Goal: Transaction & Acquisition: Purchase product/service

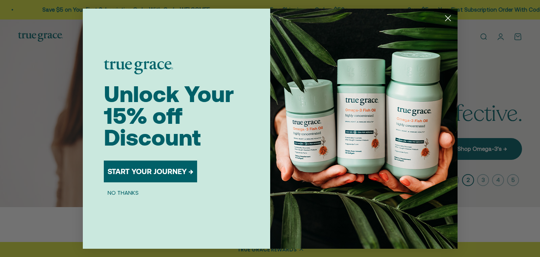
click at [446, 18] on circle "Close dialog" at bounding box center [447, 18] width 12 height 12
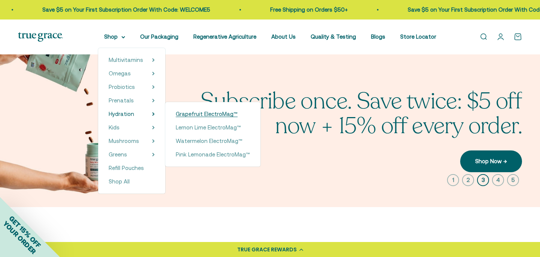
click at [188, 113] on span "Grapefruit ElectroMag™" at bounding box center [207, 114] width 62 height 6
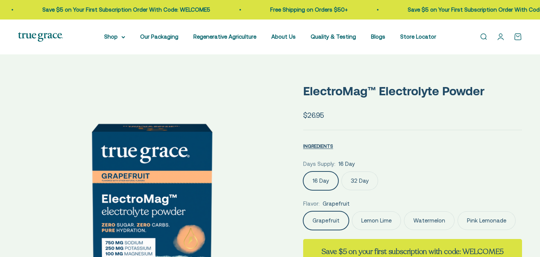
select select "3"
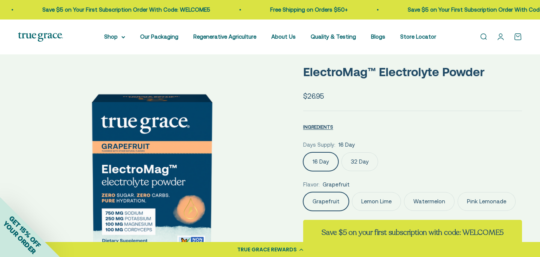
scroll to position [29, 0]
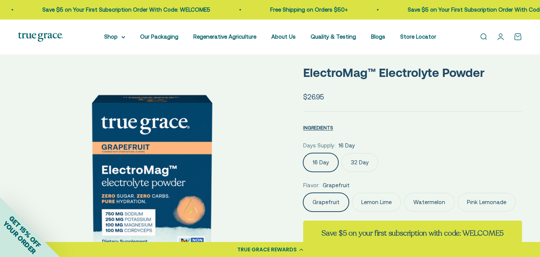
click at [361, 163] on label "32 Day" at bounding box center [359, 162] width 37 height 19
click at [303, 153] on input "32 Day" at bounding box center [303, 152] width 0 height 0
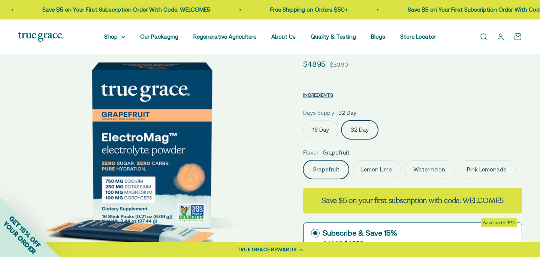
scroll to position [52, 0]
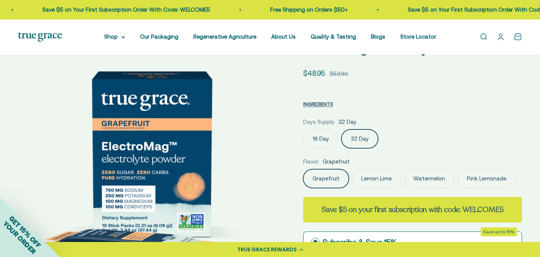
click at [326, 136] on label "16 Day" at bounding box center [320, 138] width 35 height 19
click at [303, 129] on input "16 Day" at bounding box center [303, 129] width 0 height 0
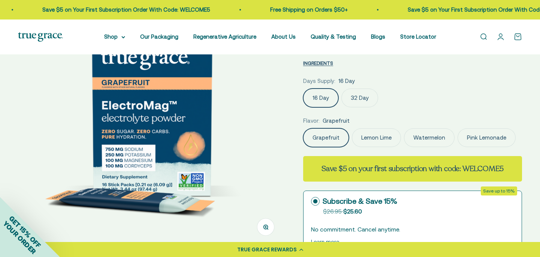
scroll to position [91, 0]
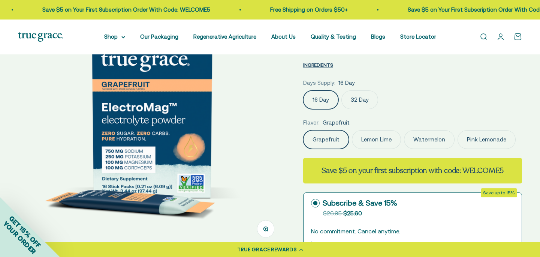
click at [376, 136] on label "Lemon Lime" at bounding box center [376, 139] width 49 height 19
click at [303, 130] on input "Lemon Lime" at bounding box center [303, 130] width 0 height 0
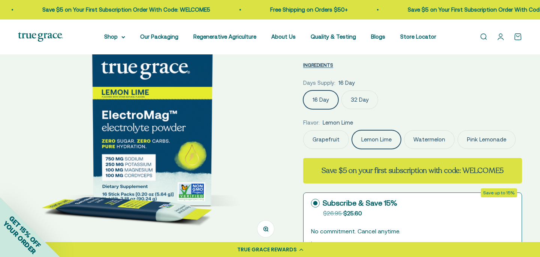
click at [413, 140] on label "Watermelon" at bounding box center [429, 139] width 51 height 19
click at [303, 130] on input "Watermelon" at bounding box center [303, 130] width 0 height 0
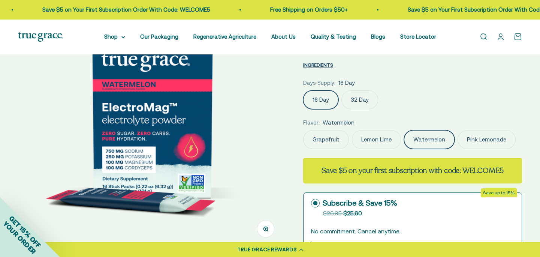
click at [468, 138] on label "Pink Lemonade" at bounding box center [486, 139] width 58 height 19
click at [303, 130] on input "Pink Lemonade" at bounding box center [303, 130] width 0 height 0
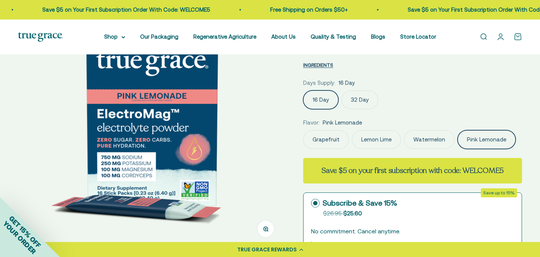
scroll to position [0, 116]
click at [337, 139] on label "Grapefruit" at bounding box center [326, 139] width 46 height 19
click at [303, 130] on input "Grapefruit" at bounding box center [303, 130] width 0 height 0
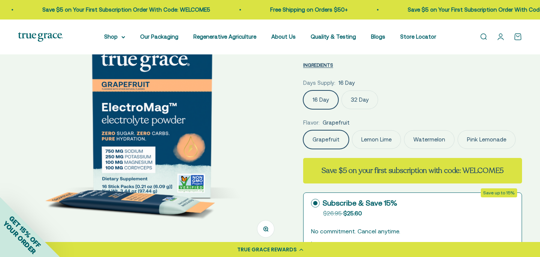
click at [378, 141] on label "Lemon Lime" at bounding box center [376, 139] width 49 height 19
click at [303, 130] on input "Lemon Lime" at bounding box center [303, 130] width 0 height 0
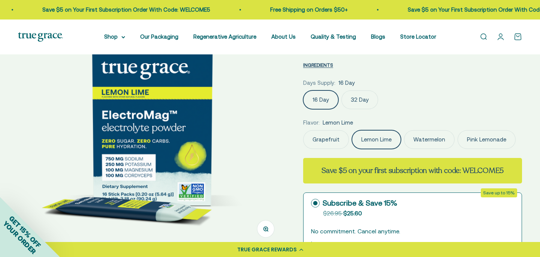
click at [332, 139] on label "Grapefruit" at bounding box center [326, 139] width 46 height 19
click at [303, 130] on input "Grapefruit" at bounding box center [303, 130] width 0 height 0
